Goal: Task Accomplishment & Management: Manage account settings

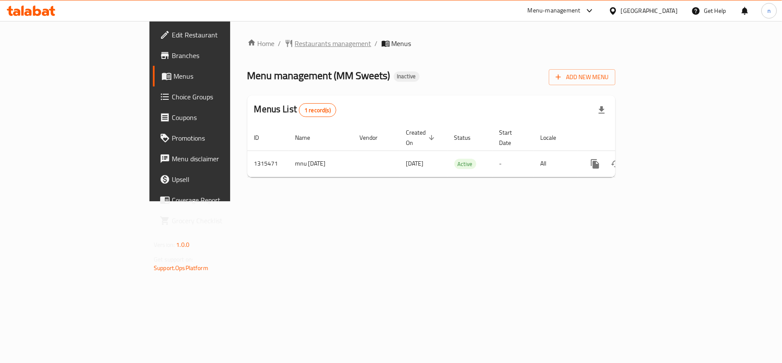
click at [295, 42] on span "Restaurants management" at bounding box center [333, 43] width 76 height 10
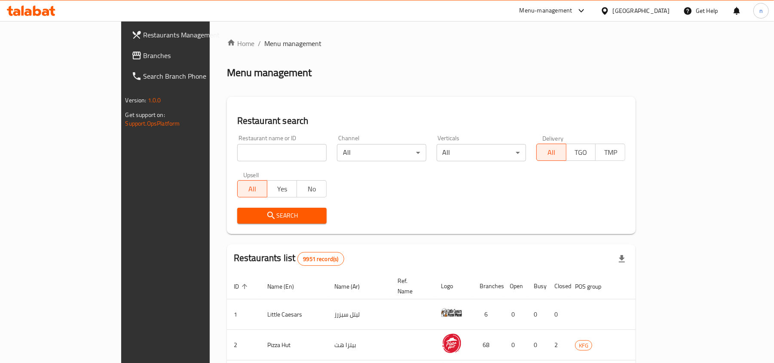
click at [237, 152] on input "search" at bounding box center [281, 152] width 89 height 17
paste input "707311"
type input "707311"
click button "Search" at bounding box center [281, 215] width 89 height 16
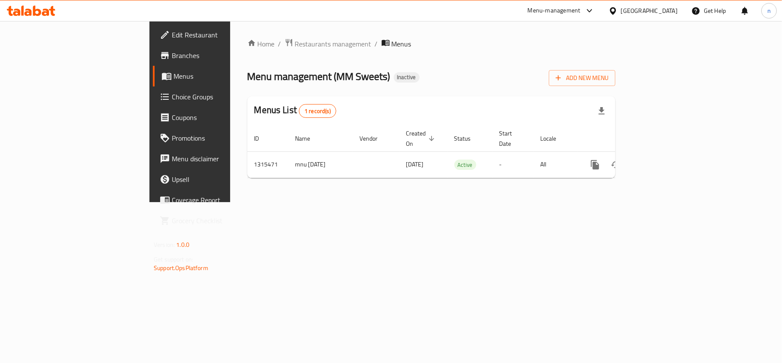
click at [172, 30] on span "Edit Restaurant" at bounding box center [222, 35] width 101 height 10
